Goal: Entertainment & Leisure: Consume media (video, audio)

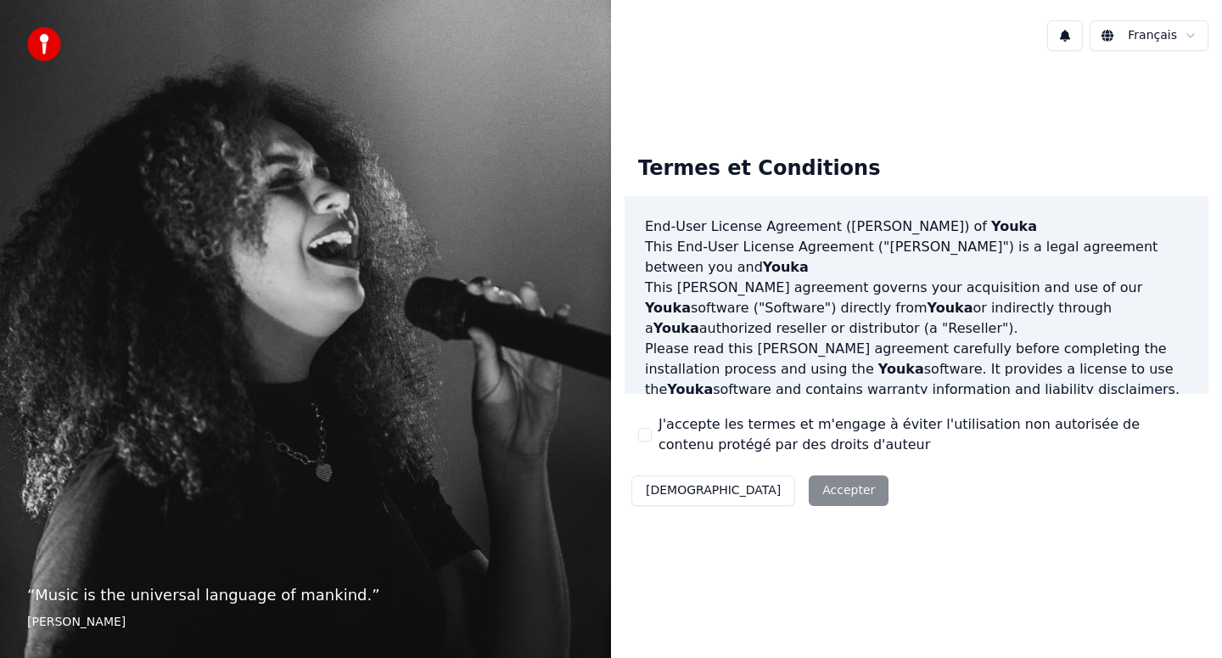
click at [655, 436] on div "J'accepte les termes et m'engage à éviter l'utilisation non autorisée de conten…" at bounding box center [916, 434] width 557 height 41
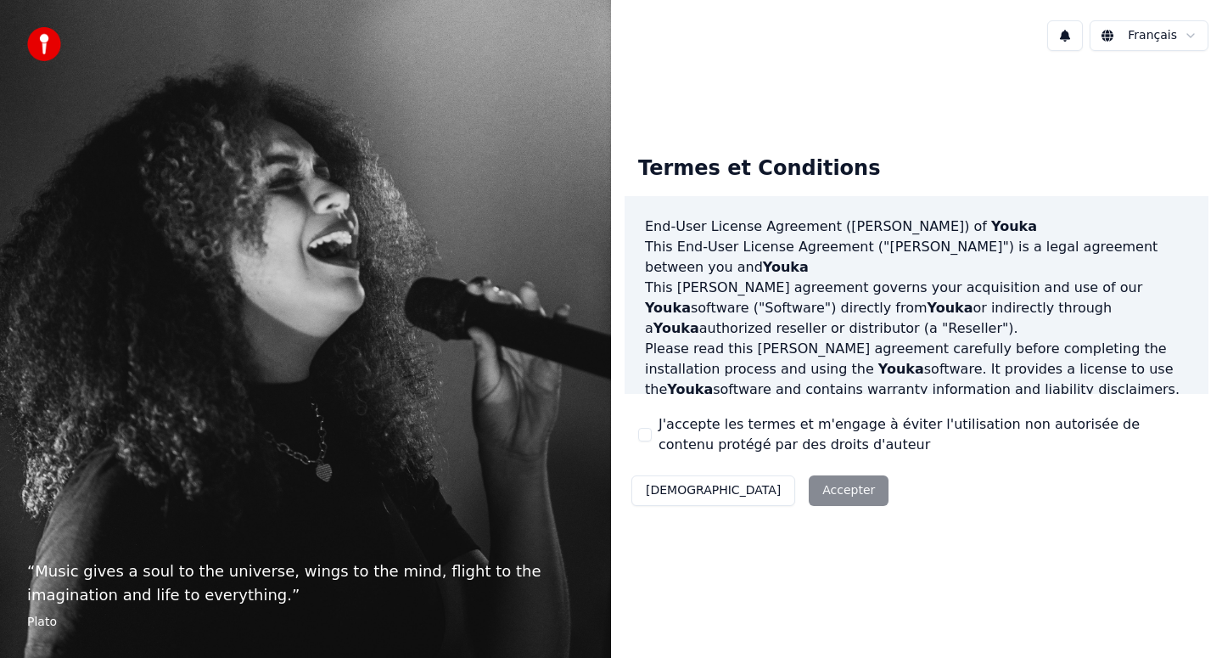
click at [644, 437] on button "J'accepte les termes et m'engage à éviter l'utilisation non autorisée de conten…" at bounding box center [645, 435] width 14 height 14
click at [809, 493] on button "Accepter" at bounding box center [849, 490] width 80 height 31
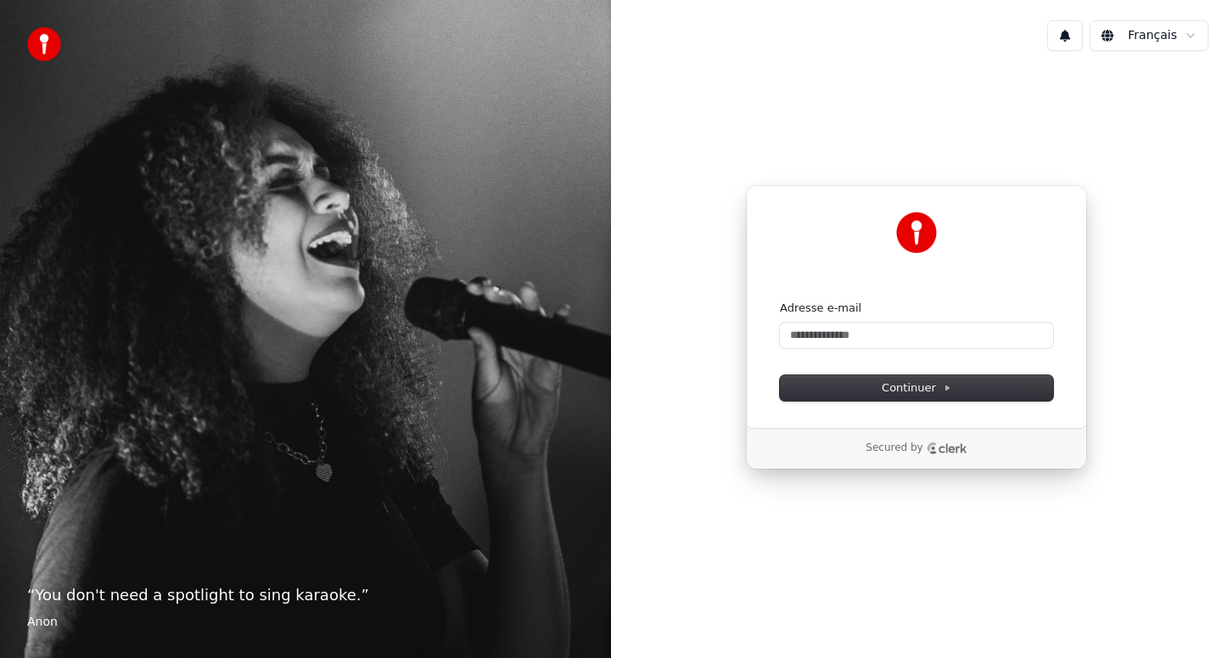
click at [867, 350] on form "Adresse e-mail Continuer" at bounding box center [916, 351] width 273 height 100
click at [854, 323] on input "Adresse e-mail" at bounding box center [916, 335] width 273 height 25
type input "**********"
click at [780, 375] on button "Continuer" at bounding box center [916, 387] width 273 height 25
type input "**********"
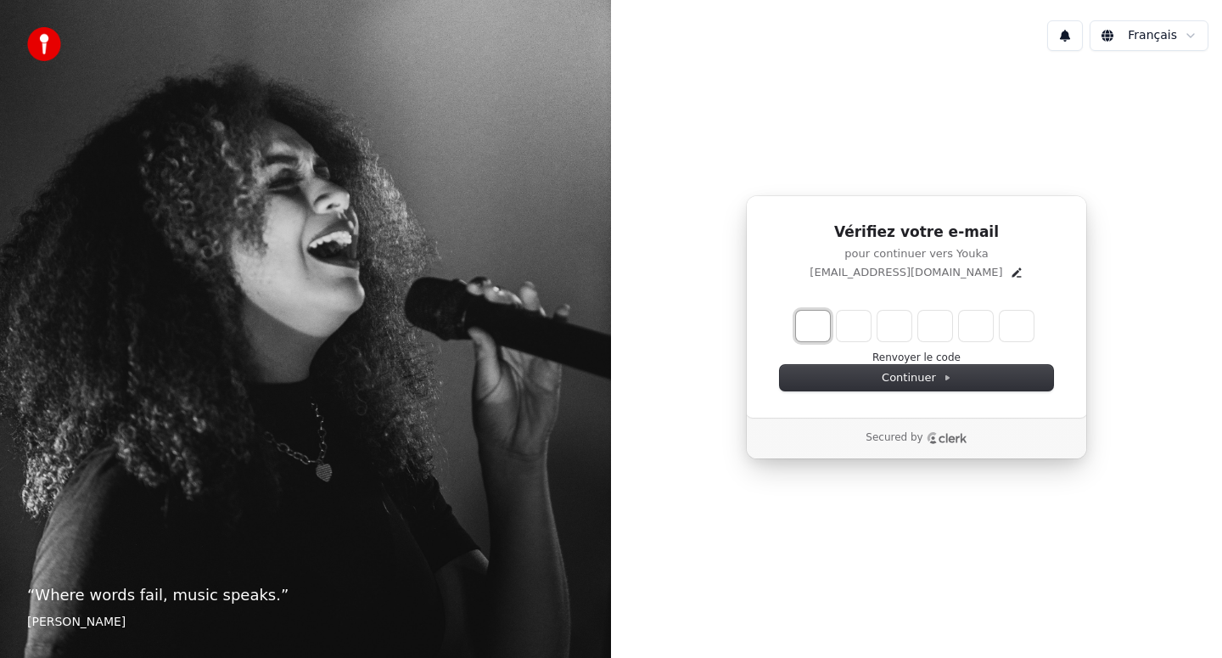
click at [817, 328] on input "Enter verification code. Digit 1" at bounding box center [813, 326] width 34 height 31
type input "*"
click at [817, 328] on input "*" at bounding box center [813, 326] width 34 height 31
click at [809, 329] on input "*" at bounding box center [813, 326] width 34 height 31
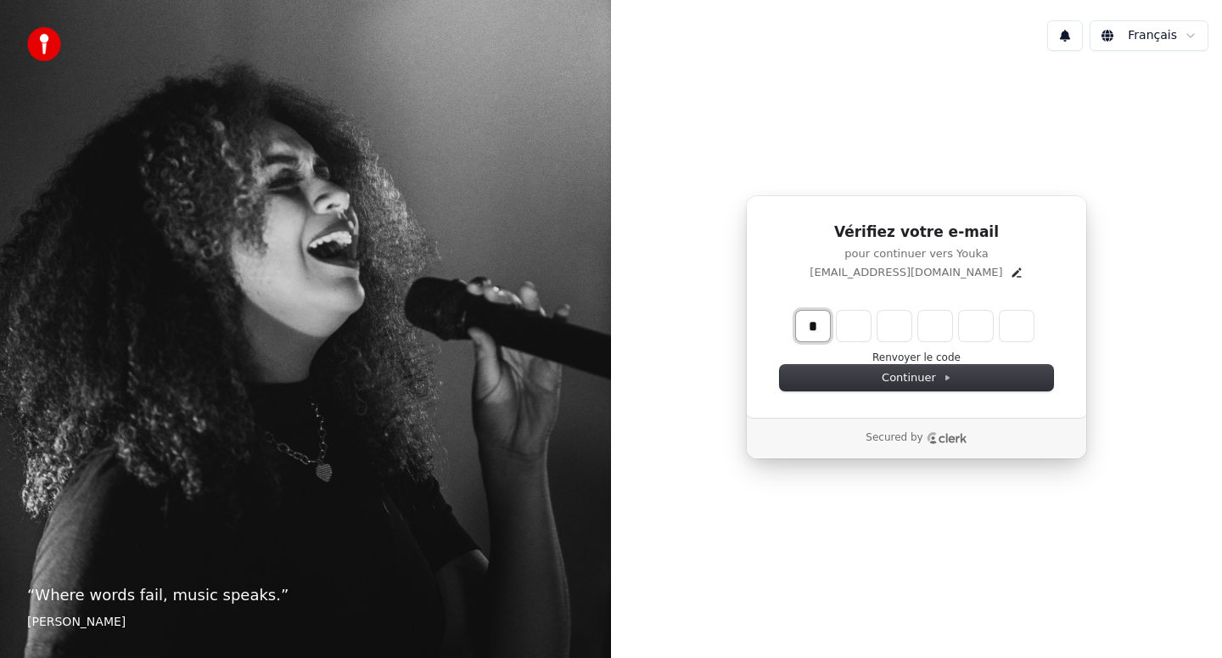
click at [809, 329] on input "*" at bounding box center [813, 326] width 34 height 31
click at [794, 334] on div "*" at bounding box center [915, 325] width 244 height 37
click at [808, 327] on input "*" at bounding box center [813, 326] width 34 height 31
type input "*"
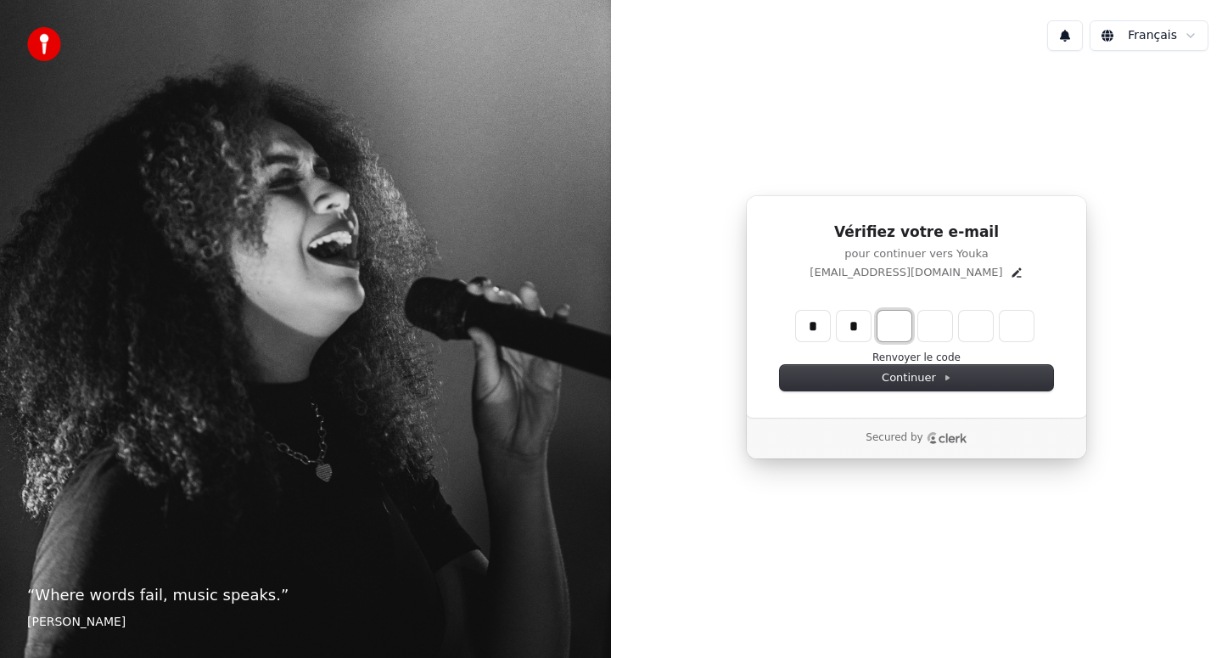
type input "**"
type input "*"
type input "***"
type input "*"
type input "****"
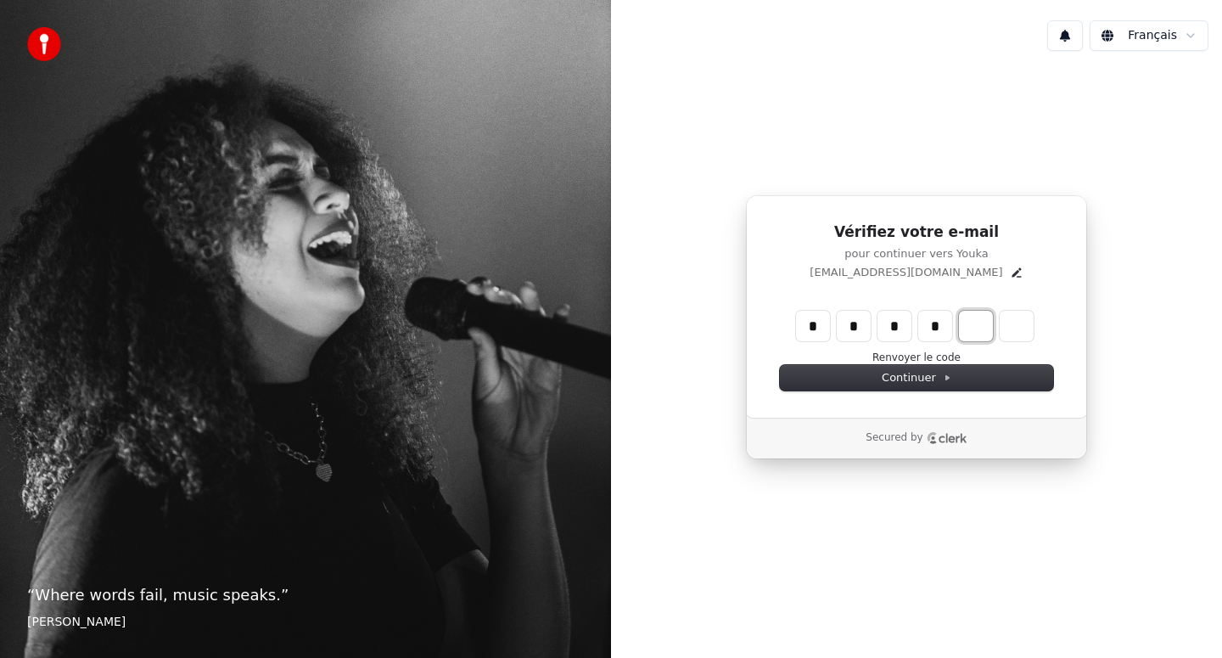
type input "*"
type input "*****"
type input "*"
type input "******"
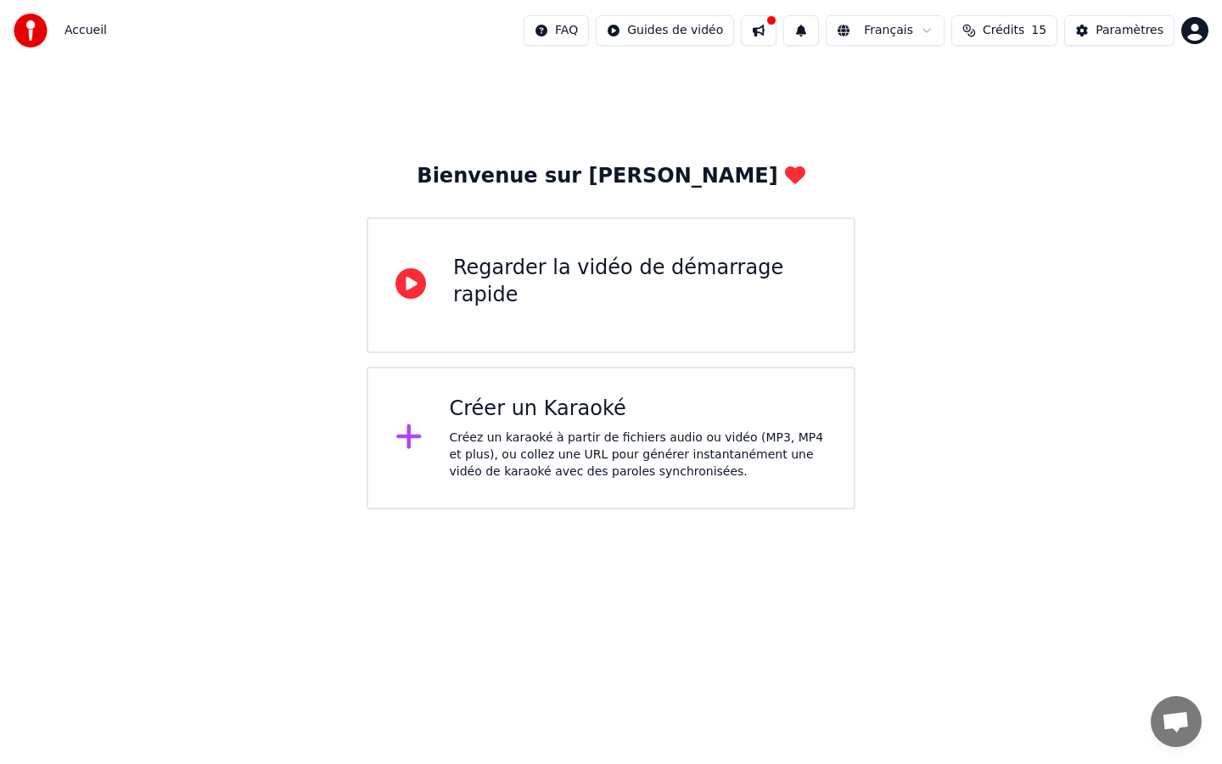
click at [636, 441] on div "Créez un karaoké à partir de fichiers audio ou vidéo (MP3, MP4 et plus), ou col…" at bounding box center [639, 455] width 378 height 51
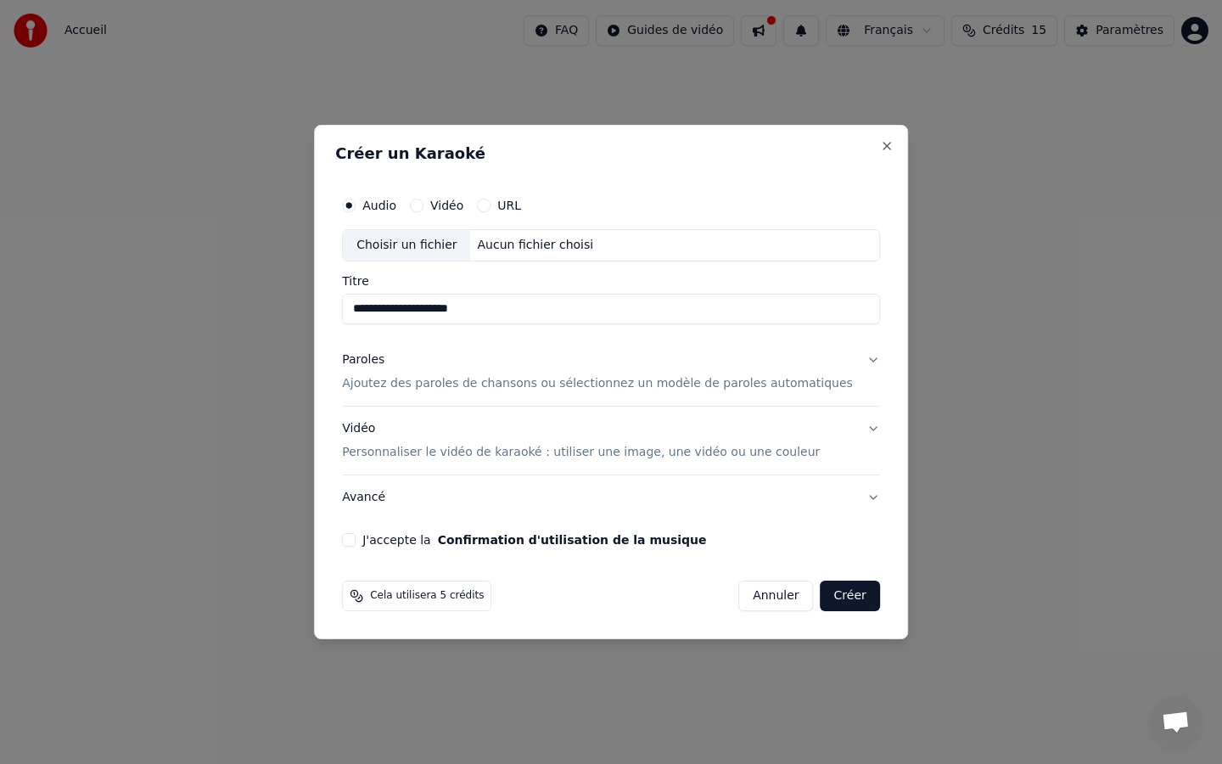
type input "**********"
click at [558, 240] on div "Aucun fichier choisi" at bounding box center [536, 245] width 130 height 17
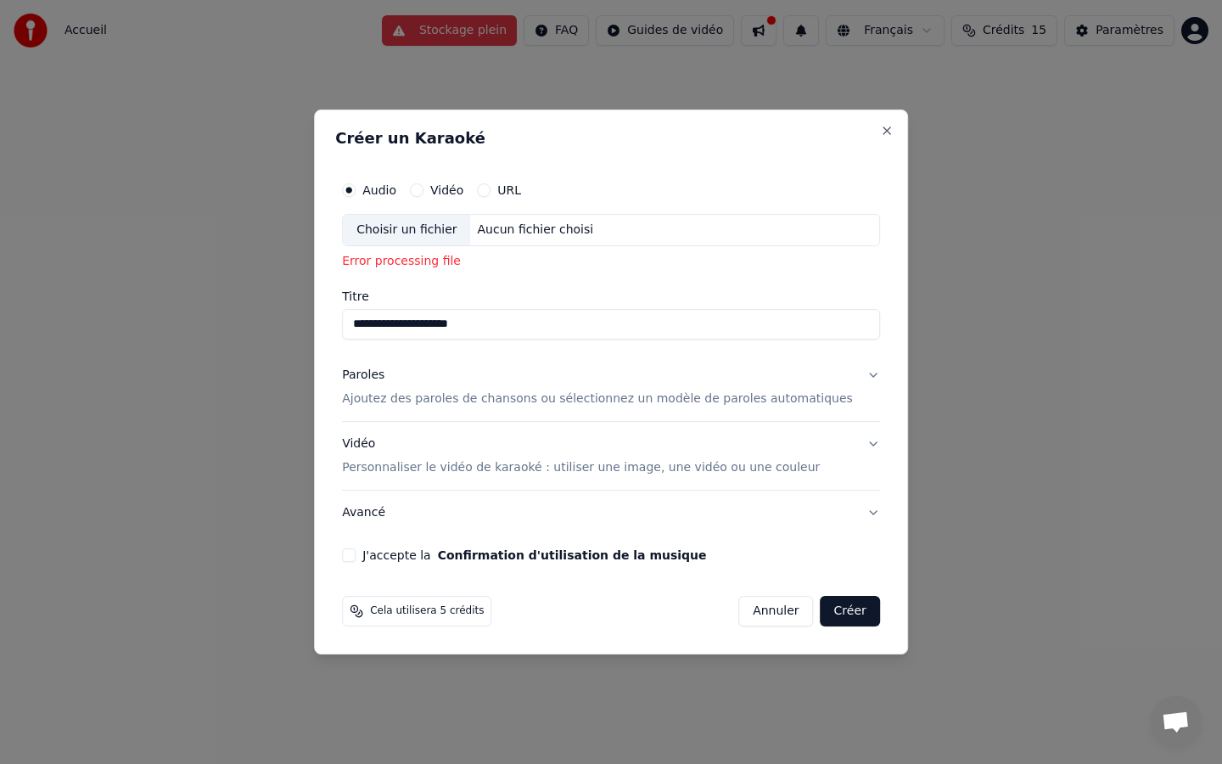
click at [549, 233] on div "Aucun fichier choisi" at bounding box center [536, 230] width 130 height 17
click at [581, 228] on div "Aucun fichier choisi" at bounding box center [536, 230] width 130 height 17
click at [491, 188] on button "URL" at bounding box center [484, 190] width 14 height 14
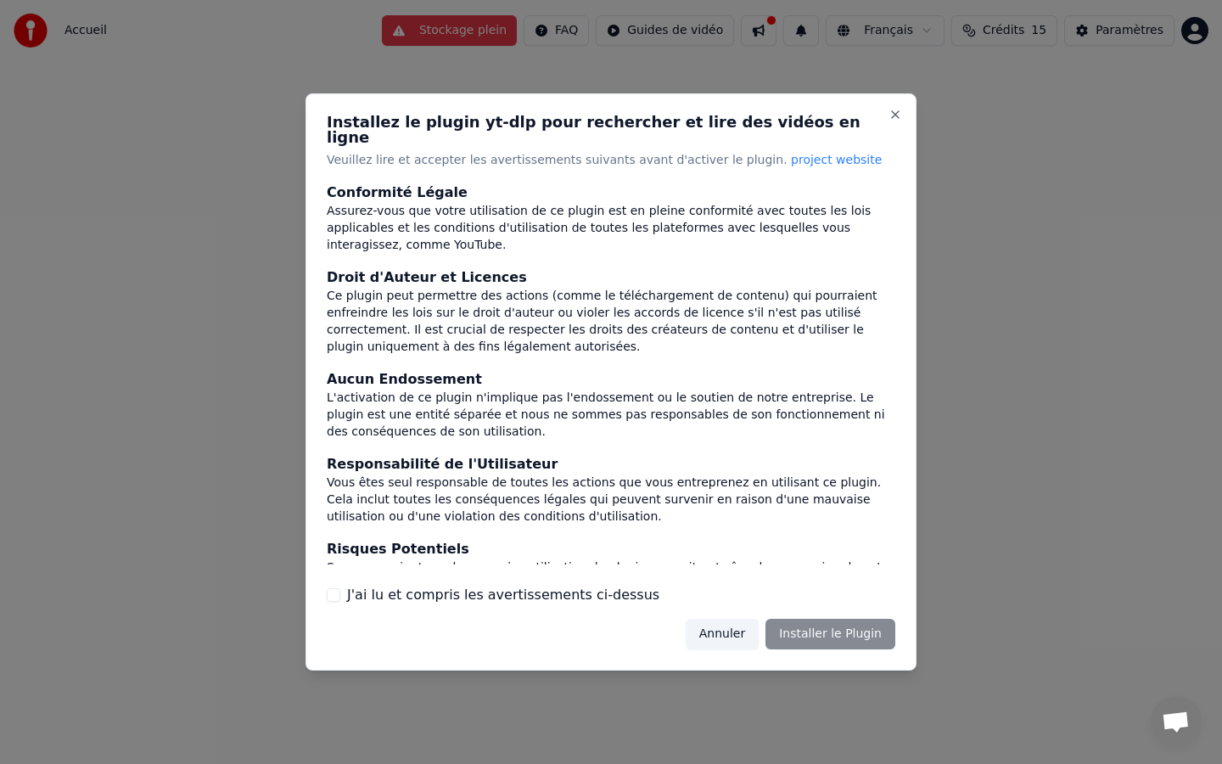
click at [792, 625] on div "Annuler Installer le Plugin" at bounding box center [791, 634] width 210 height 31
click at [825, 626] on div "Annuler Installer le Plugin" at bounding box center [791, 634] width 210 height 31
click at [737, 632] on button "Annuler" at bounding box center [722, 634] width 73 height 31
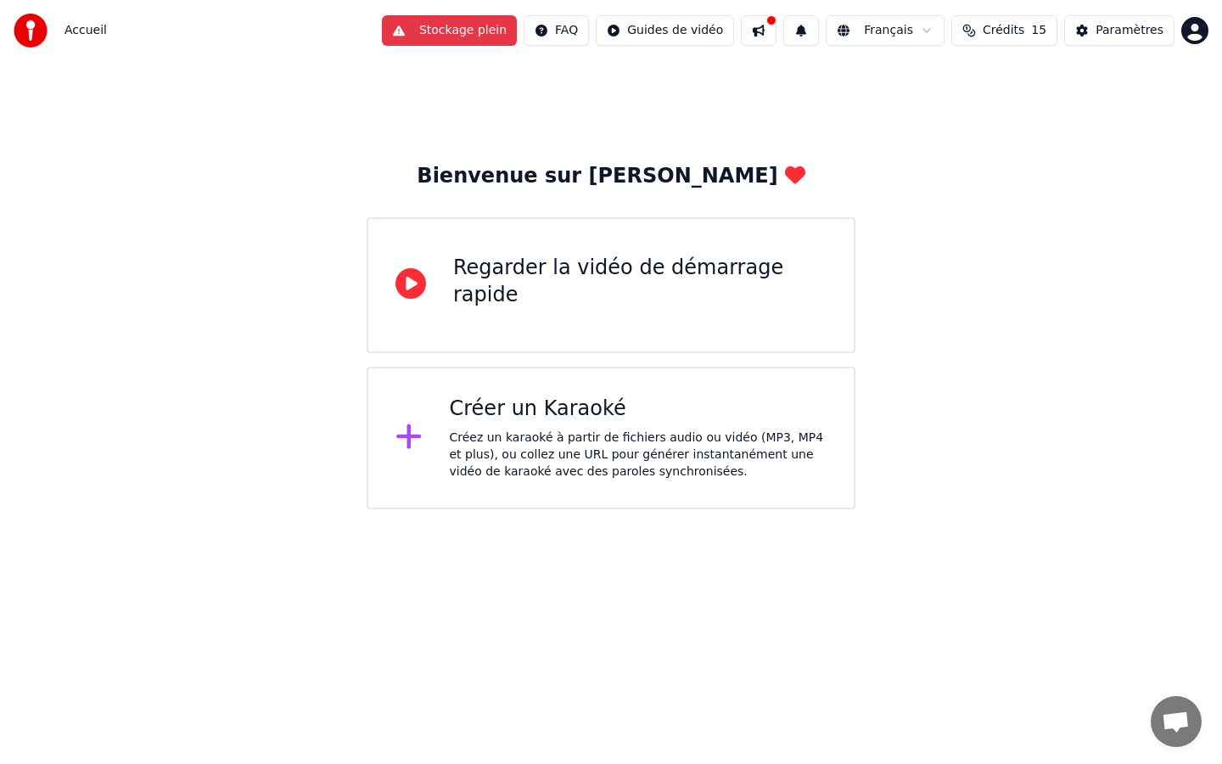
click at [673, 427] on div "Créer un Karaoké Créez un karaoké à partir de fichiers audio ou vidéo (MP3, MP4…" at bounding box center [639, 438] width 378 height 85
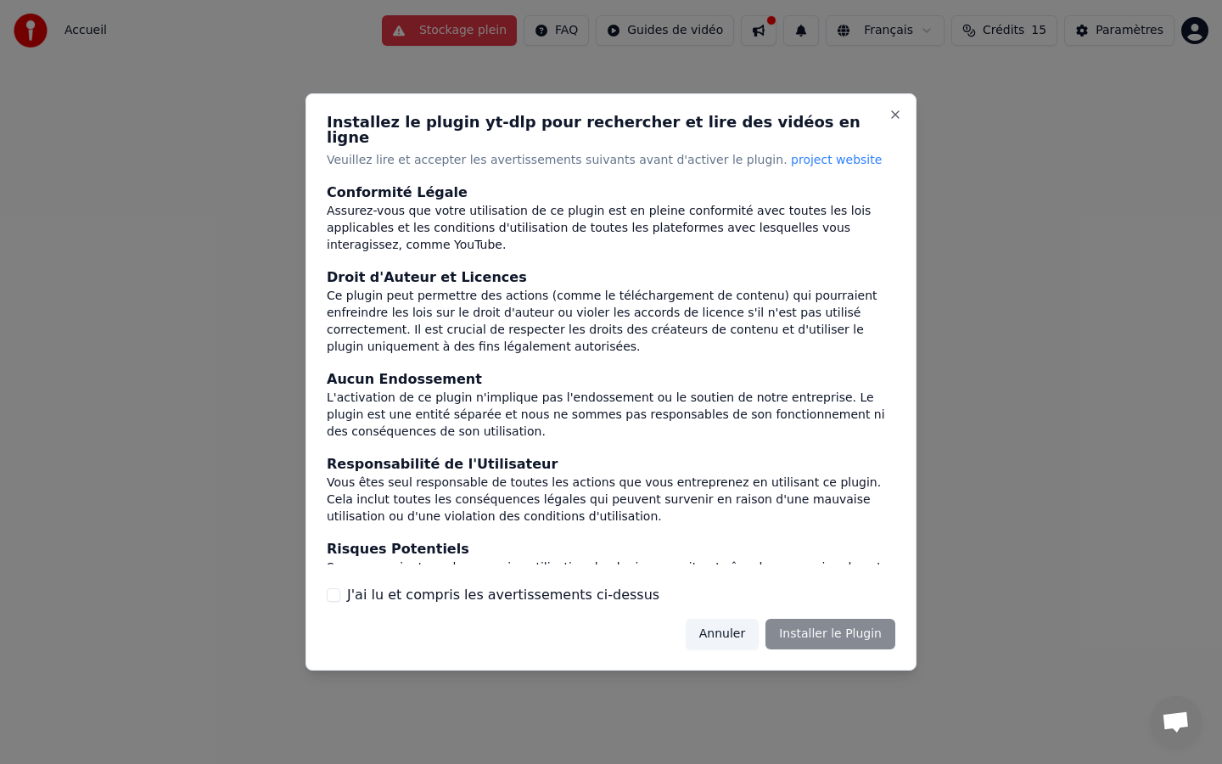
click at [823, 622] on div "Annuler Installer le Plugin" at bounding box center [791, 634] width 210 height 31
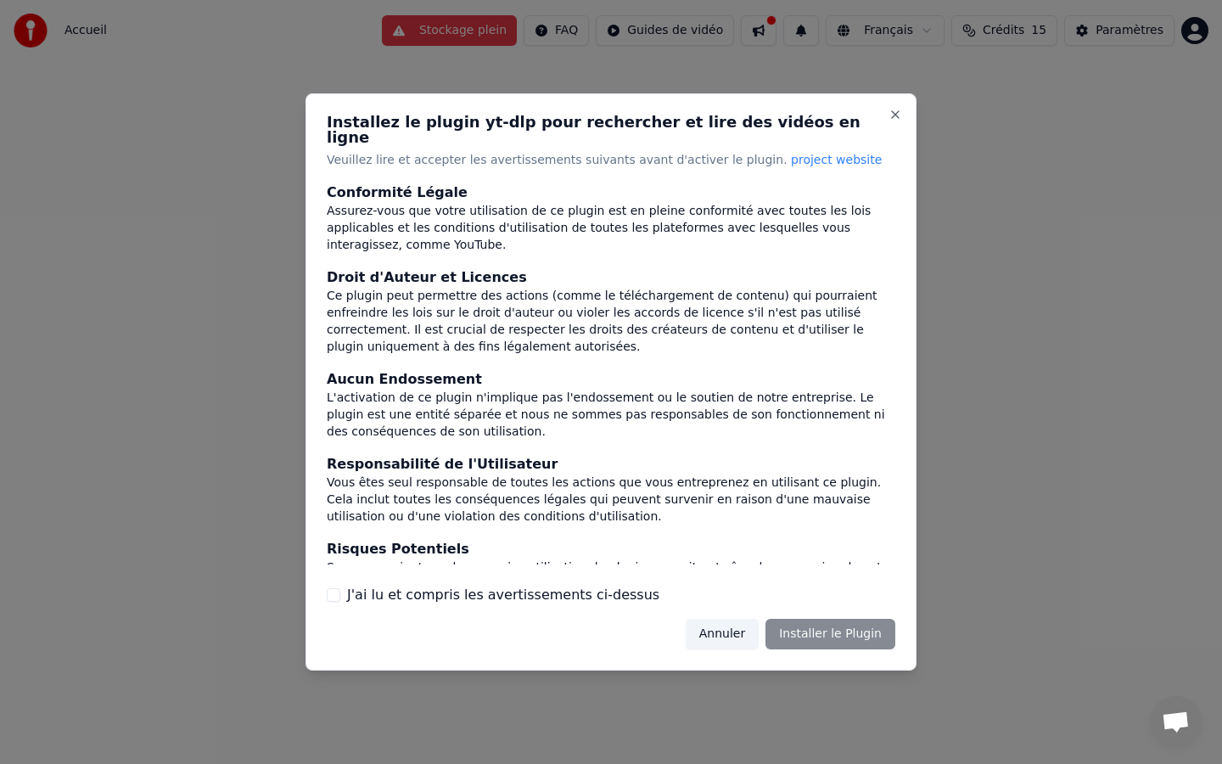
click at [821, 623] on div "Annuler Installer le Plugin" at bounding box center [791, 634] width 210 height 31
click at [729, 629] on button "Annuler" at bounding box center [722, 634] width 73 height 31
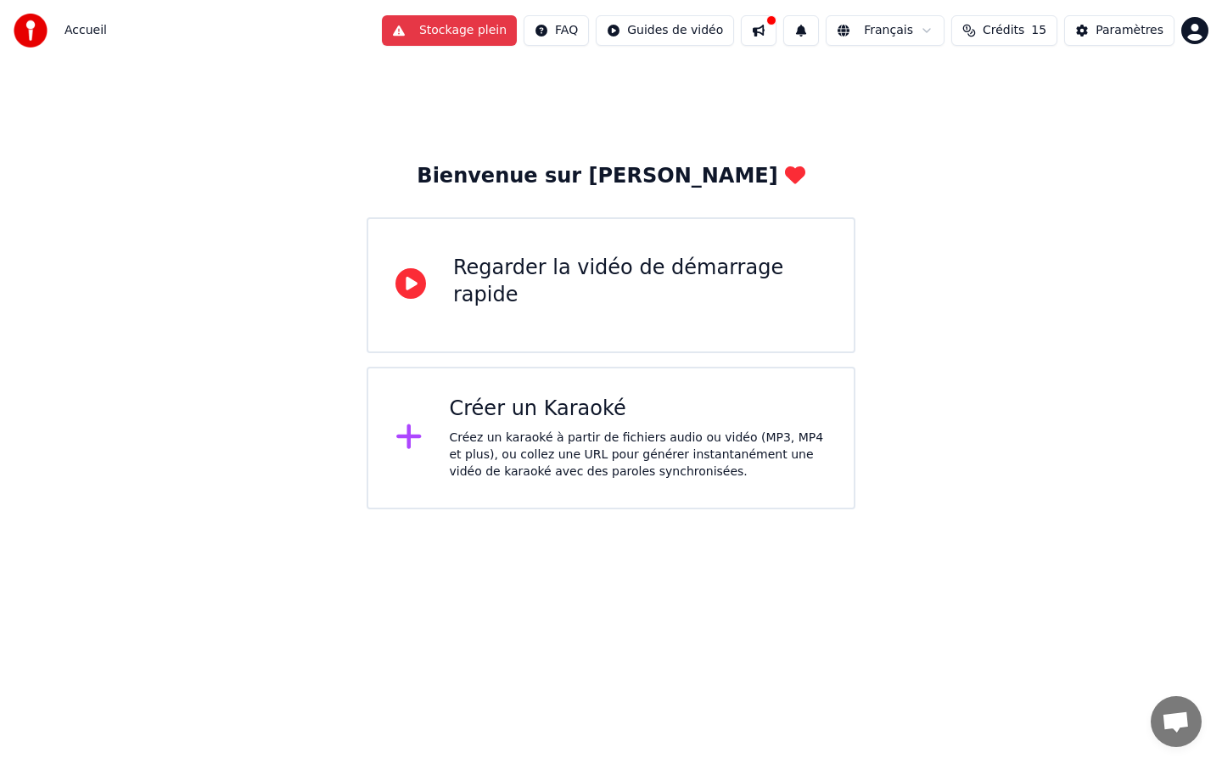
click at [624, 413] on div "Créer un Karaoké" at bounding box center [639, 409] width 378 height 27
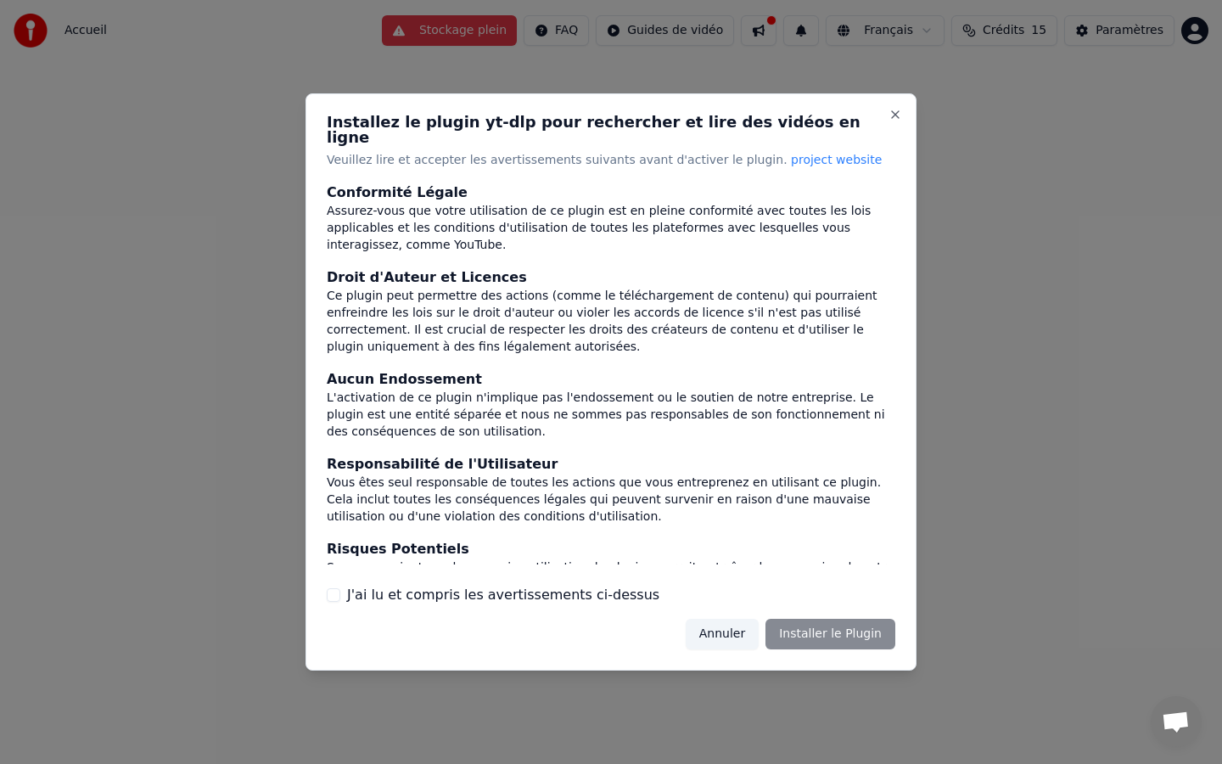
click at [332, 598] on div "Installez le plugin yt-dlp pour rechercher et lire des vidéos en ligne Veuillez…" at bounding box center [611, 381] width 611 height 577
click at [332, 594] on div "J'ai lu et compris les avertissements ci-dessus" at bounding box center [611, 595] width 569 height 20
click at [340, 585] on div "J'ai lu et compris les avertissements ci-dessus" at bounding box center [611, 595] width 569 height 20
click at [334, 588] on button "J'ai lu et compris les avertissements ci-dessus" at bounding box center [334, 595] width 14 height 14
click at [856, 629] on button "Installer le Plugin" at bounding box center [831, 634] width 130 height 31
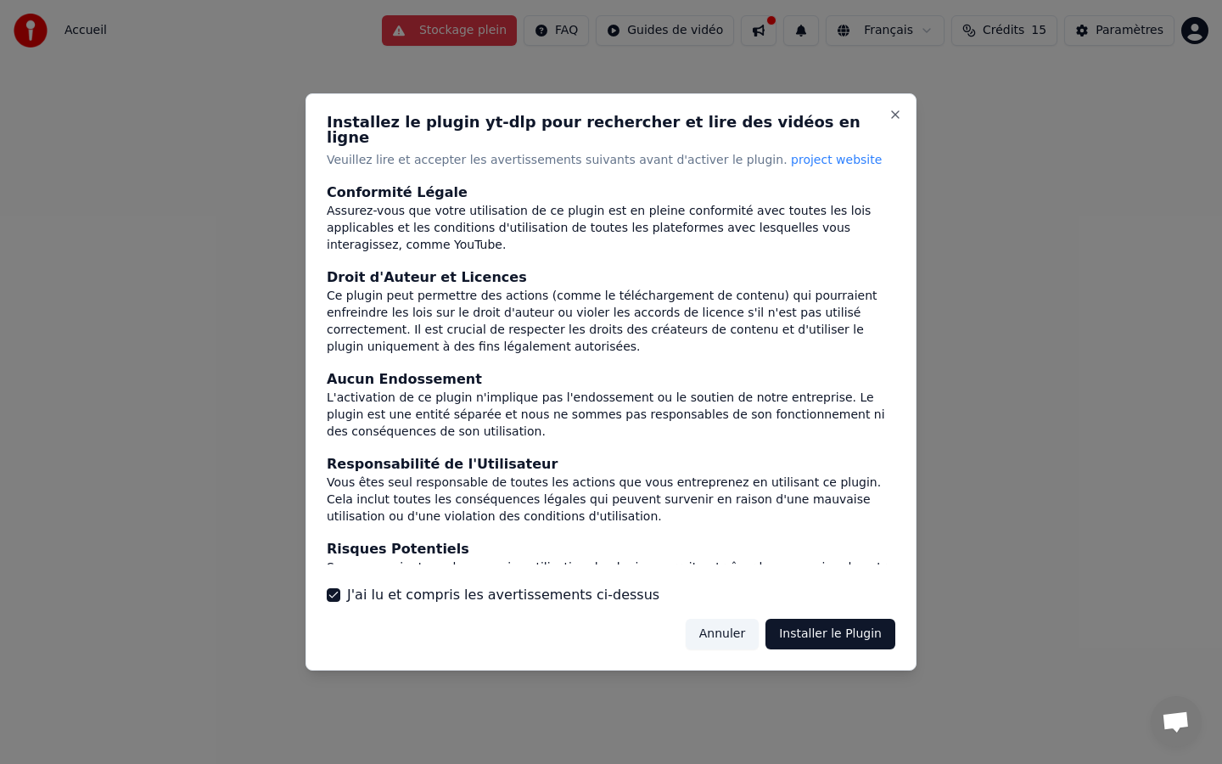
click at [727, 633] on button "Annuler" at bounding box center [722, 634] width 73 height 31
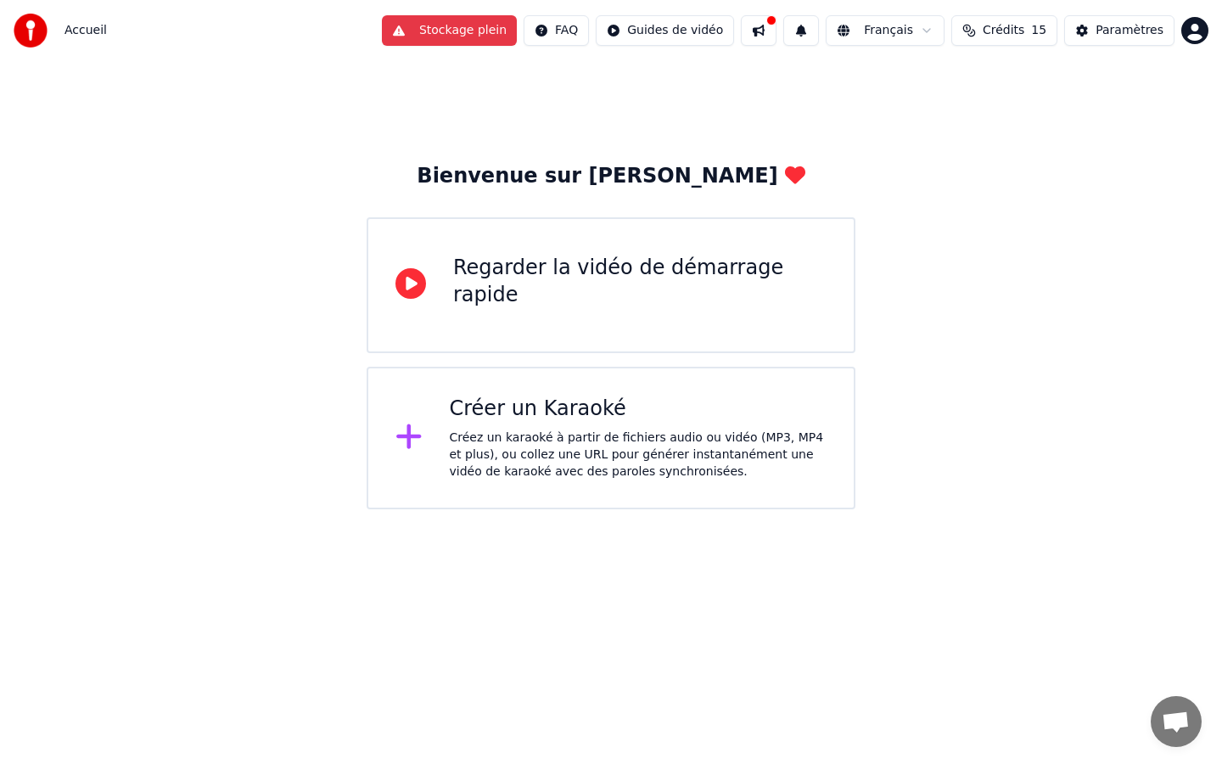
click at [688, 333] on div "Regarder la vidéo de démarrage rapide" at bounding box center [611, 285] width 489 height 136
